Goal: Obtain resource: Obtain resource

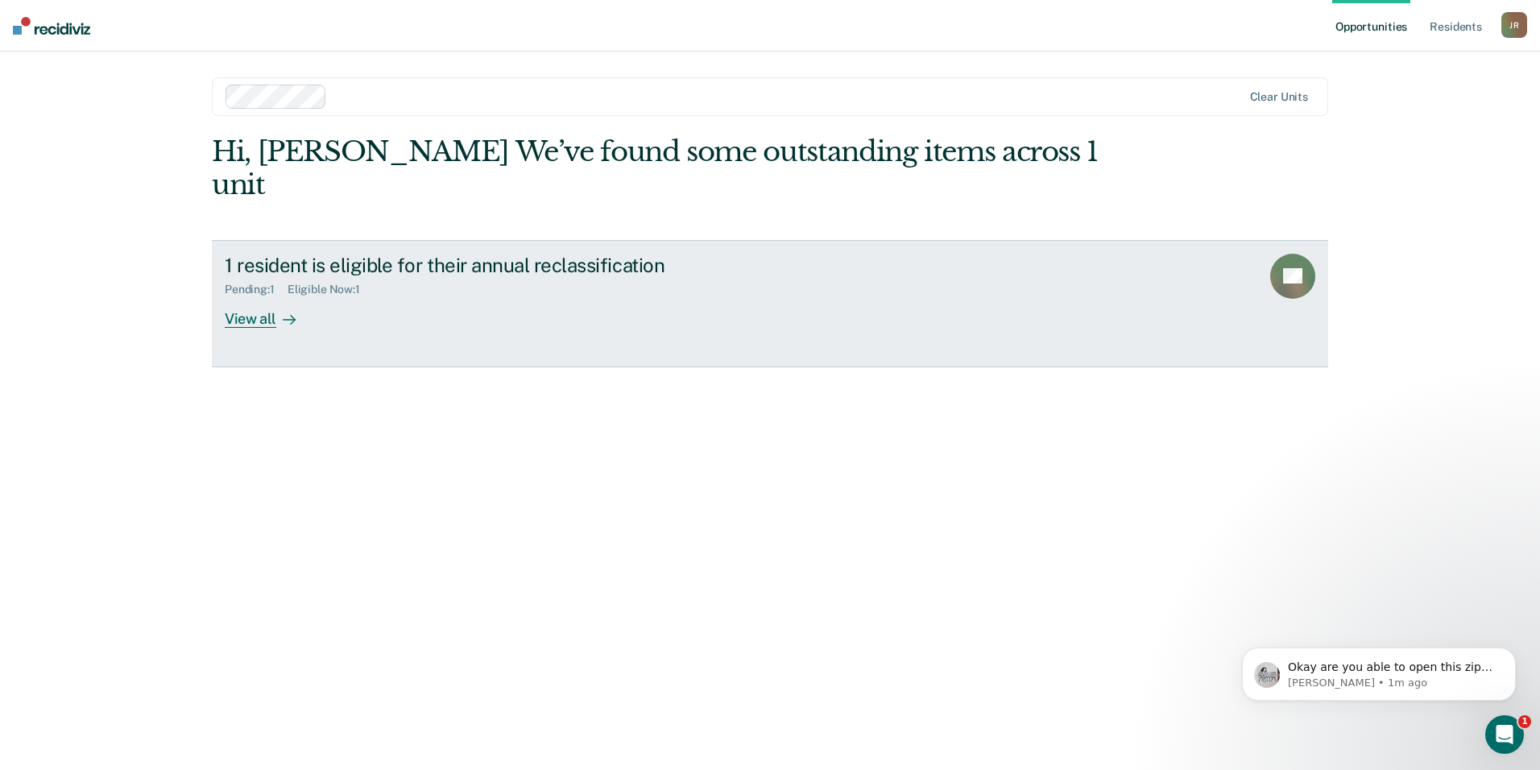
click at [242, 296] on div "View all" at bounding box center [270, 311] width 90 height 31
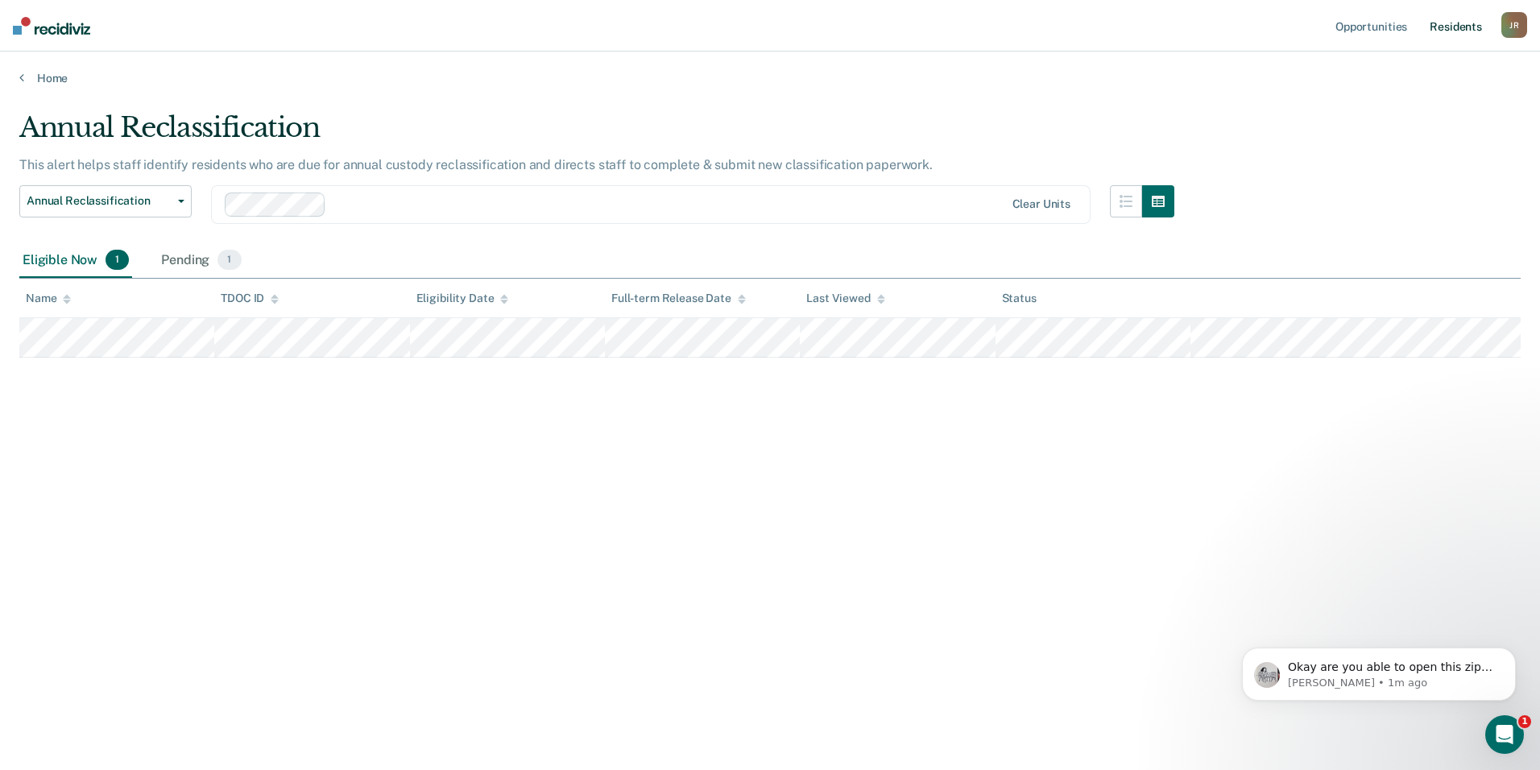
click at [1446, 25] on link "Resident s" at bounding box center [1455, 26] width 59 height 52
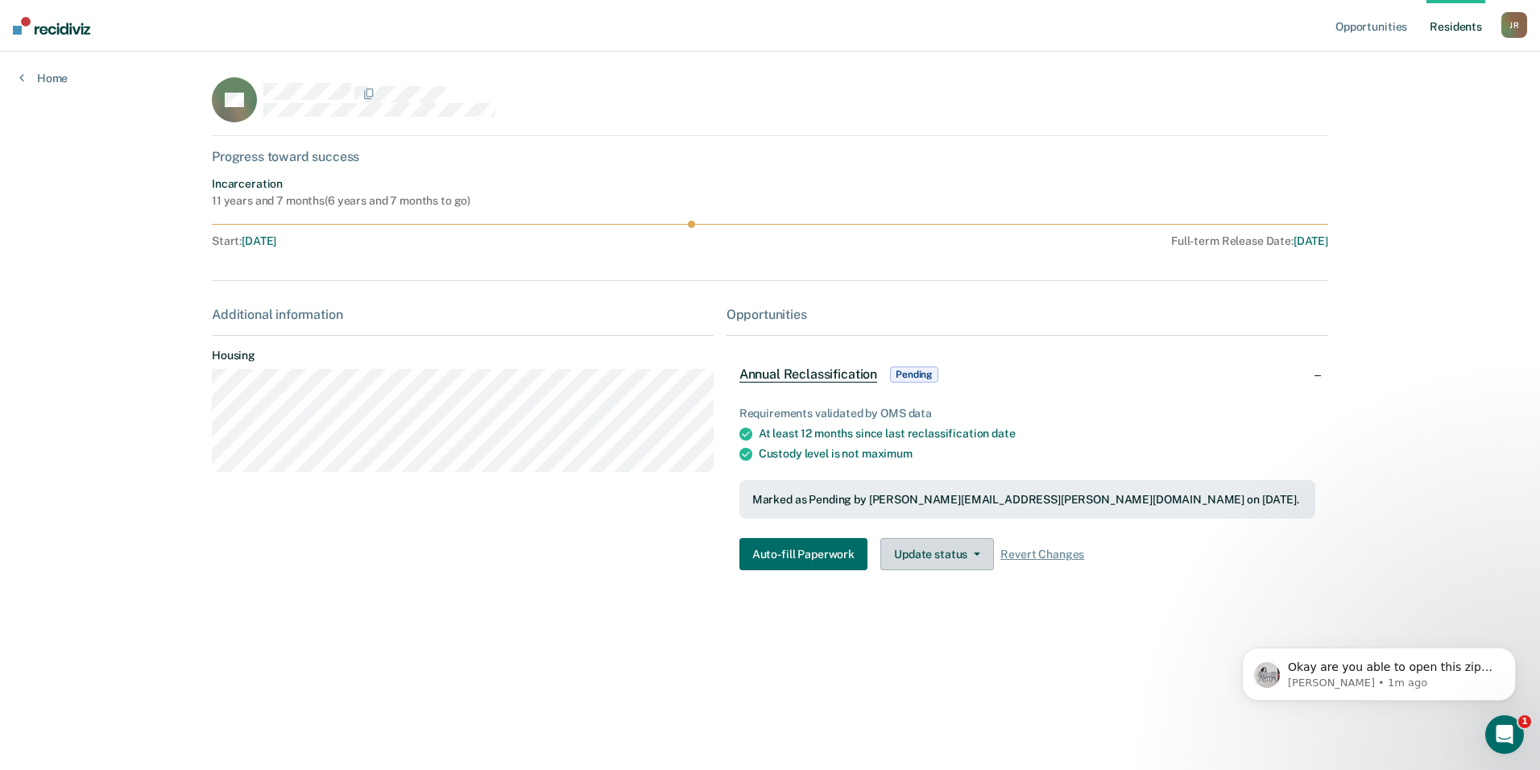
click at [947, 564] on button "Update status" at bounding box center [937, 554] width 114 height 32
click at [798, 563] on button "Auto-fill Paperwork" at bounding box center [803, 554] width 128 height 32
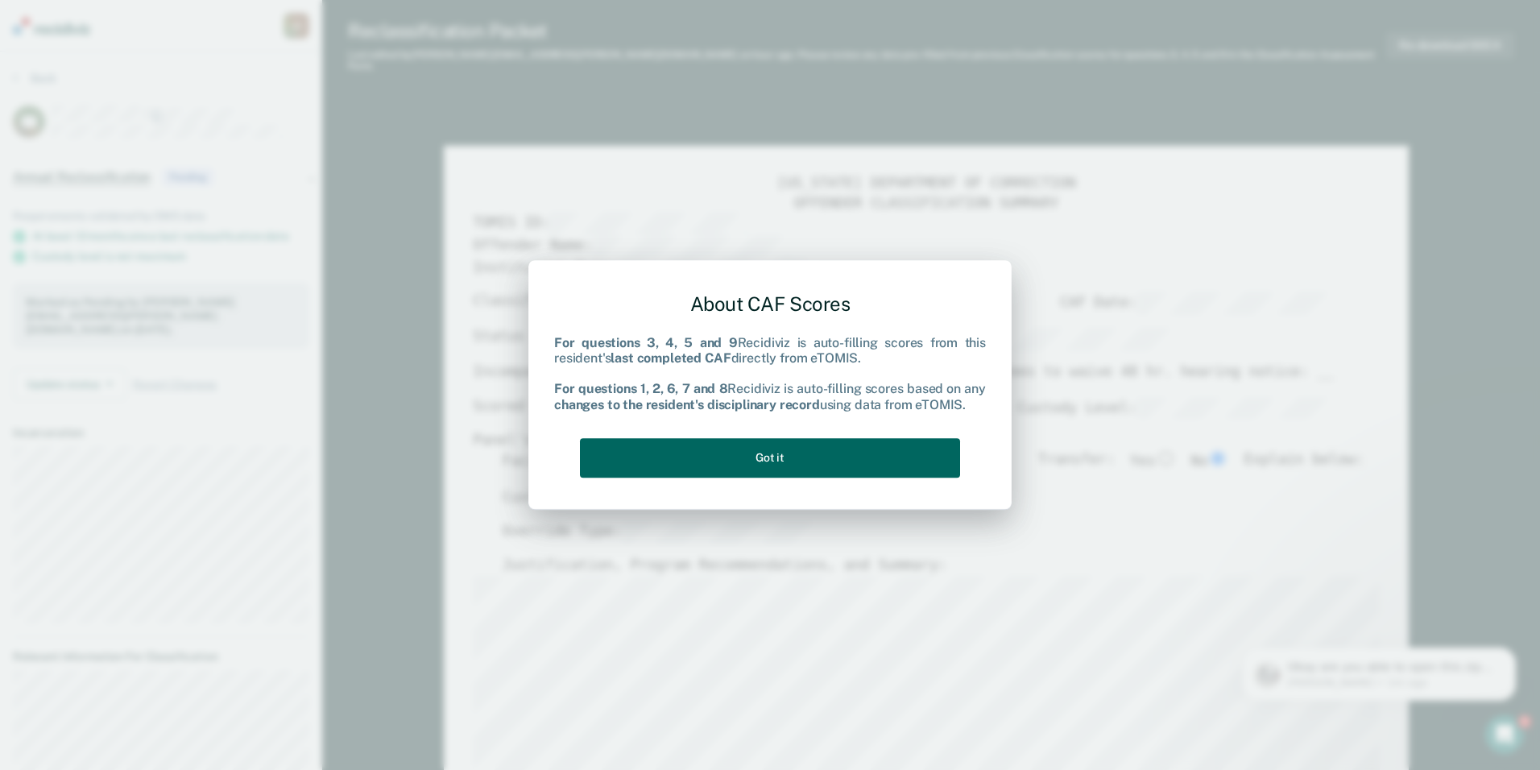
click at [839, 449] on button "Got it" at bounding box center [770, 457] width 380 height 39
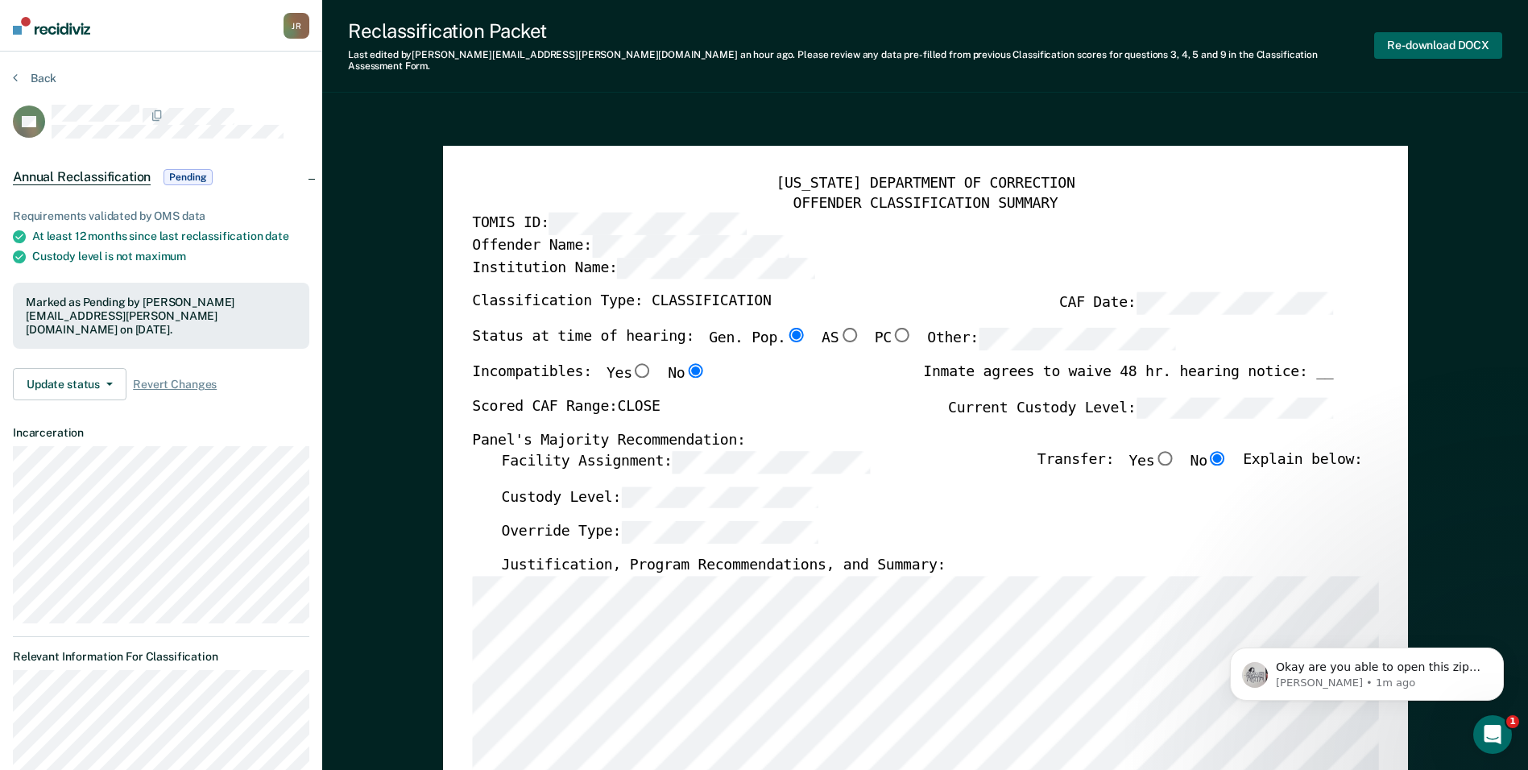
click at [1432, 46] on button "Re-download DOCX" at bounding box center [1438, 45] width 128 height 27
type textarea "x"
